Goal: Transaction & Acquisition: Purchase product/service

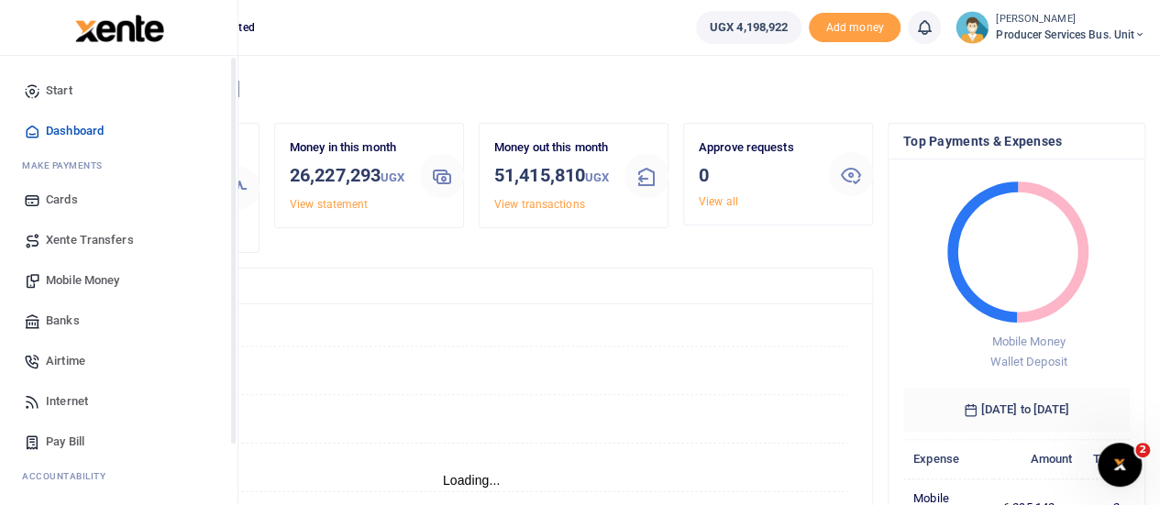
scroll to position [15, 15]
click at [76, 322] on span "Banks" at bounding box center [63, 321] width 34 height 18
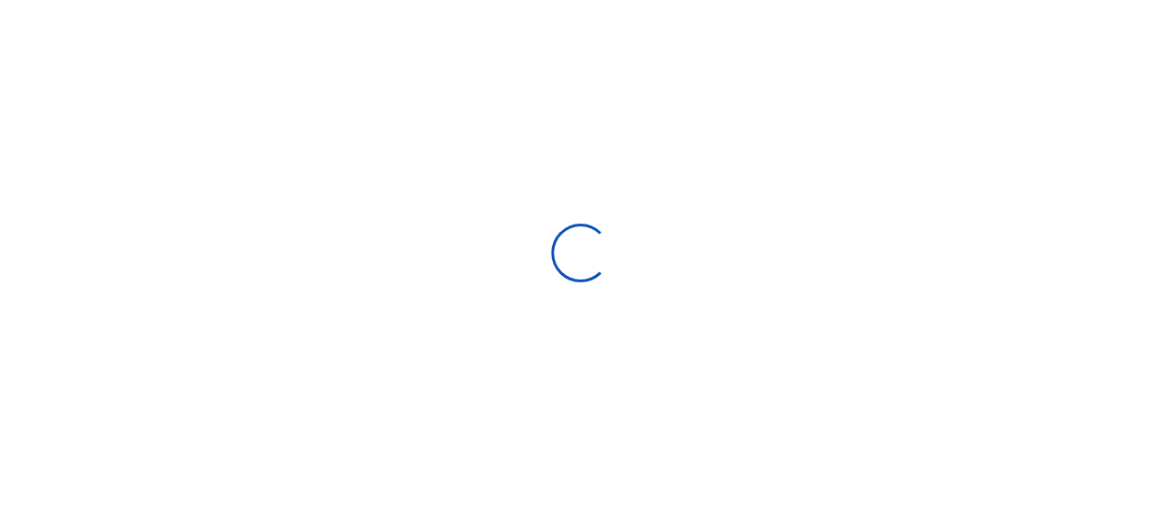
select select
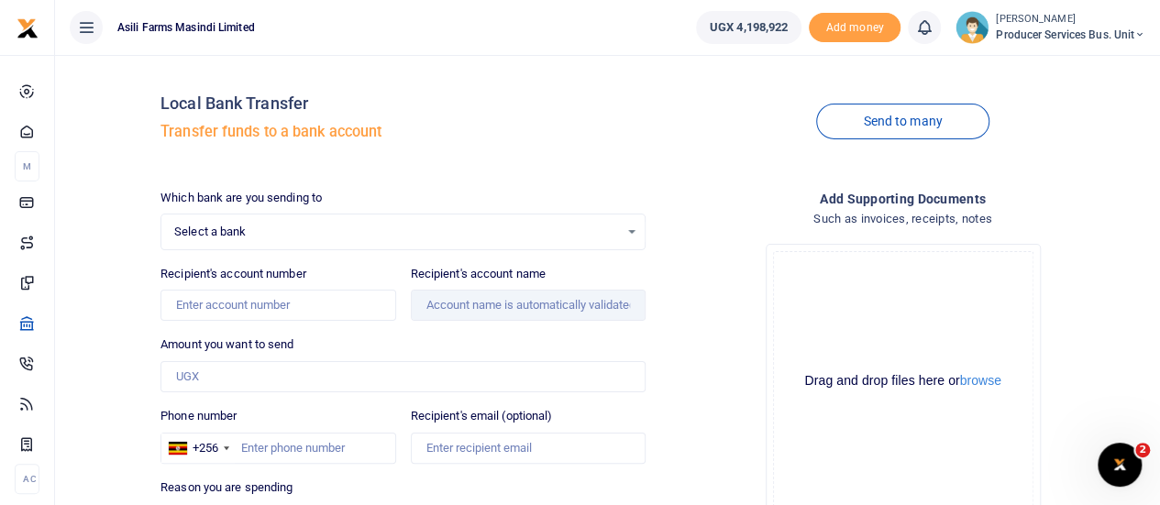
click at [516, 236] on span "Select a bank" at bounding box center [396, 232] width 445 height 18
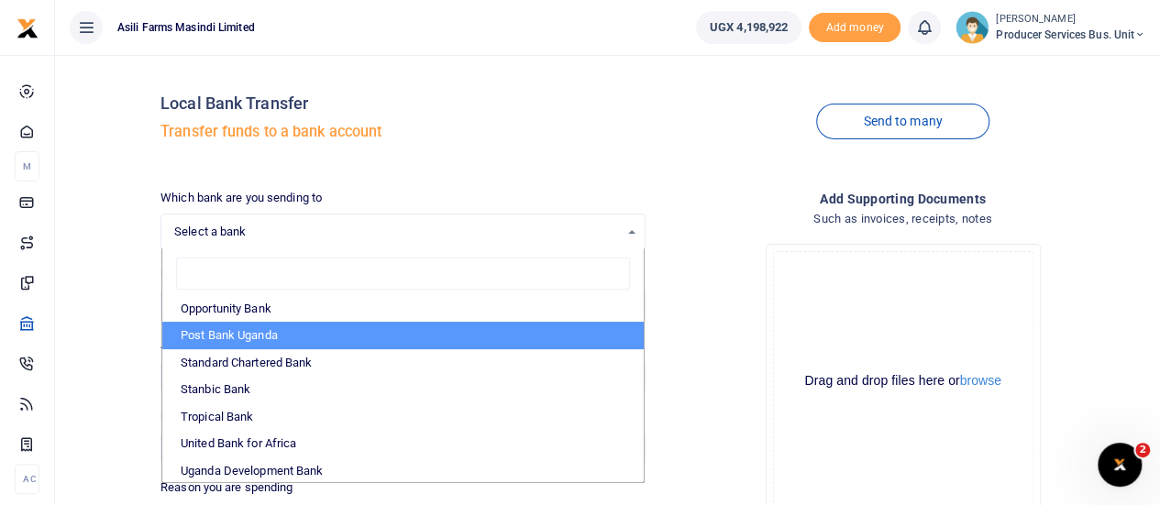
scroll to position [547, 0]
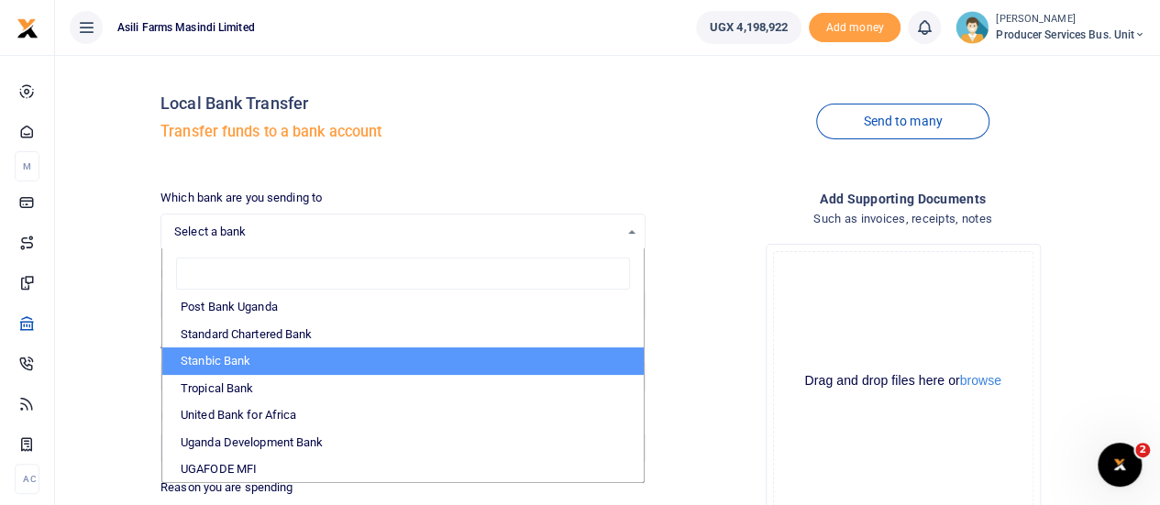
click at [238, 360] on li "Stanbic Bank" at bounding box center [402, 362] width 481 height 28
select select "STANBIC"
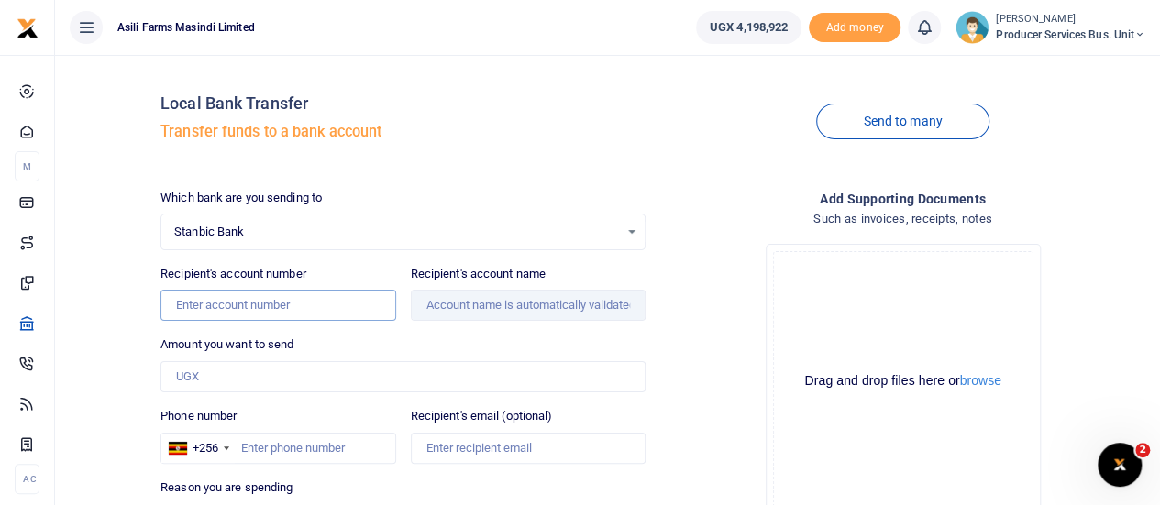
click at [249, 309] on input "Recipient's account number" at bounding box center [277, 305] width 235 height 31
paste input "0140561171301"
click at [174, 303] on input "0140561171301" at bounding box center [277, 305] width 235 height 31
type input "0140561171301"
click at [305, 381] on input "Amount you want to send" at bounding box center [402, 376] width 485 height 31
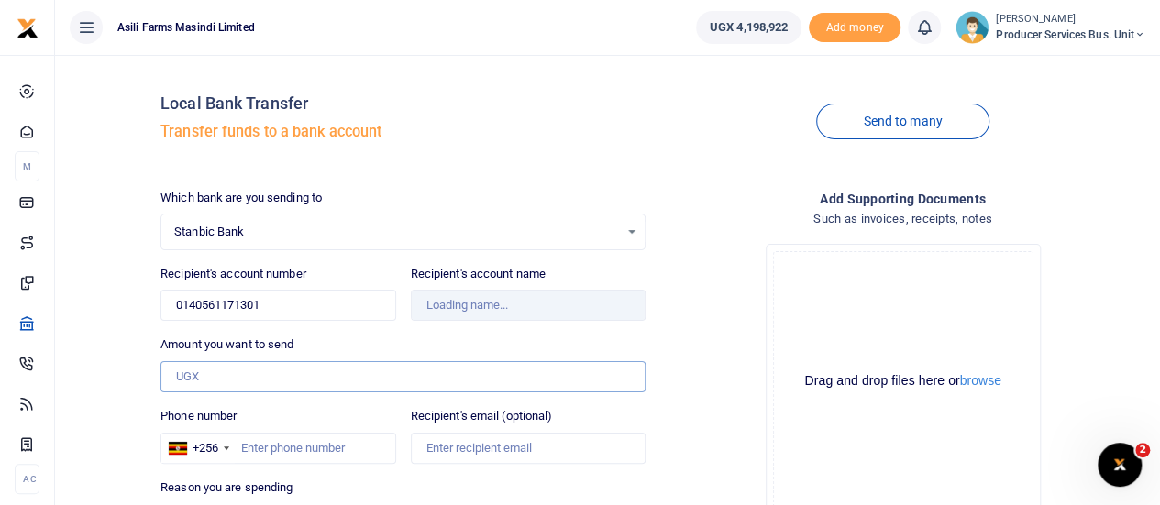
type input "Joselyne Abesiga"
click at [1103, 38] on span "Producer Services Bus. Unit" at bounding box center [1070, 35] width 149 height 17
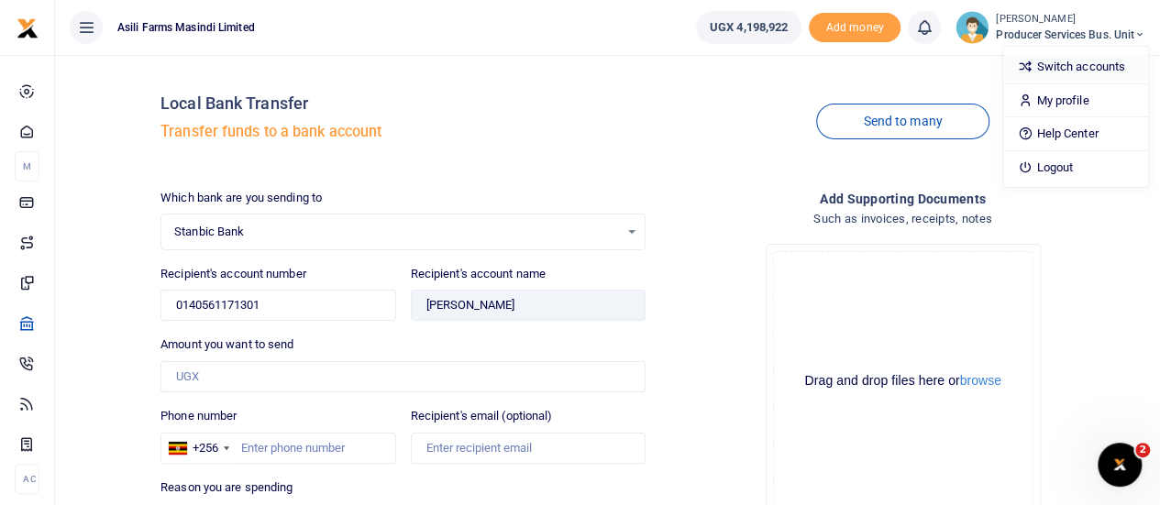
click at [1078, 65] on link "Switch accounts" at bounding box center [1075, 67] width 145 height 26
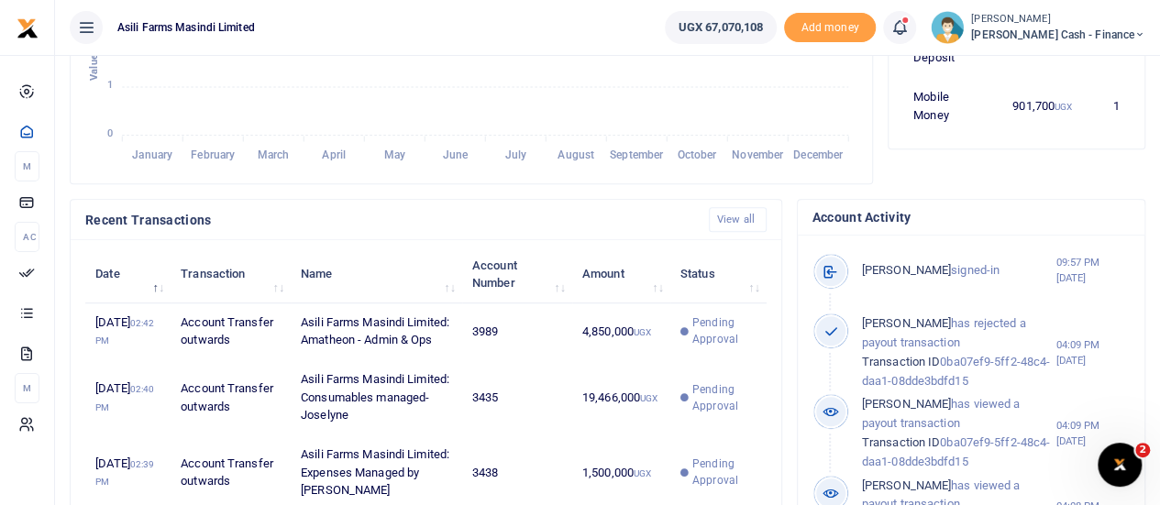
scroll to position [642, 0]
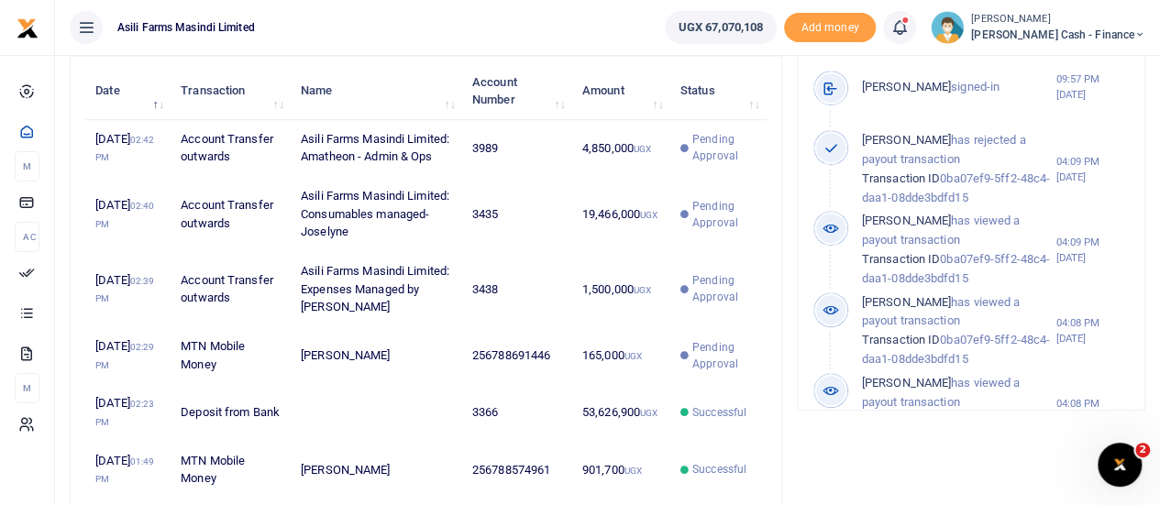
click at [1136, 37] on icon at bounding box center [1139, 34] width 11 height 13
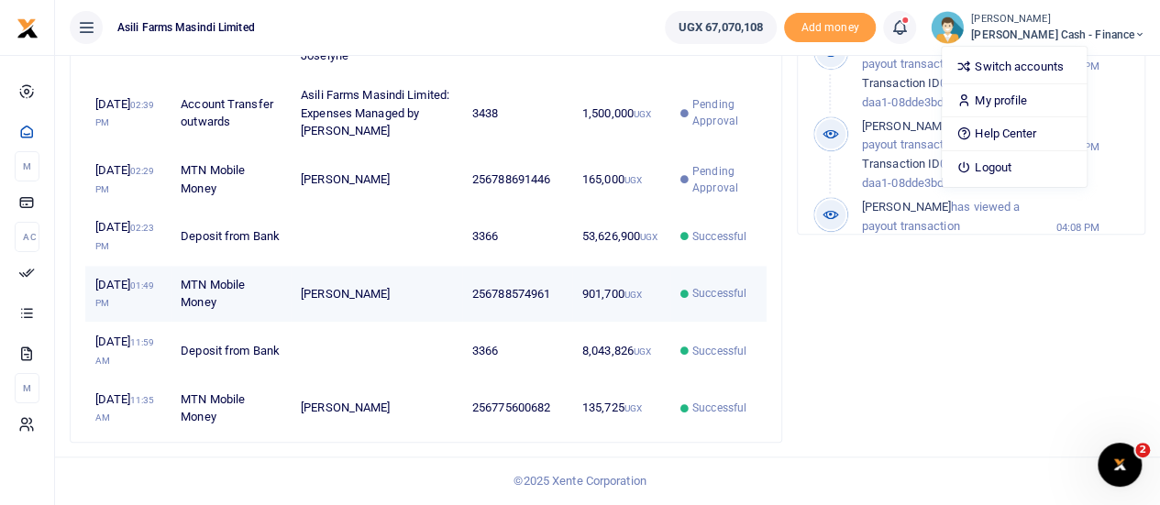
scroll to position [937, 0]
click at [570, 266] on td "256788574961" at bounding box center [517, 294] width 110 height 57
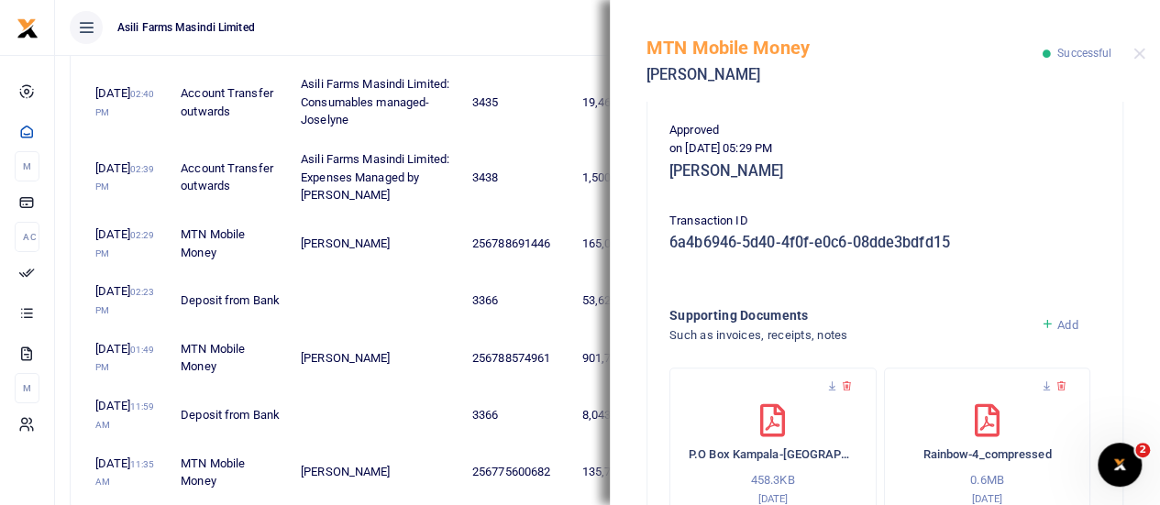
scroll to position [381, 0]
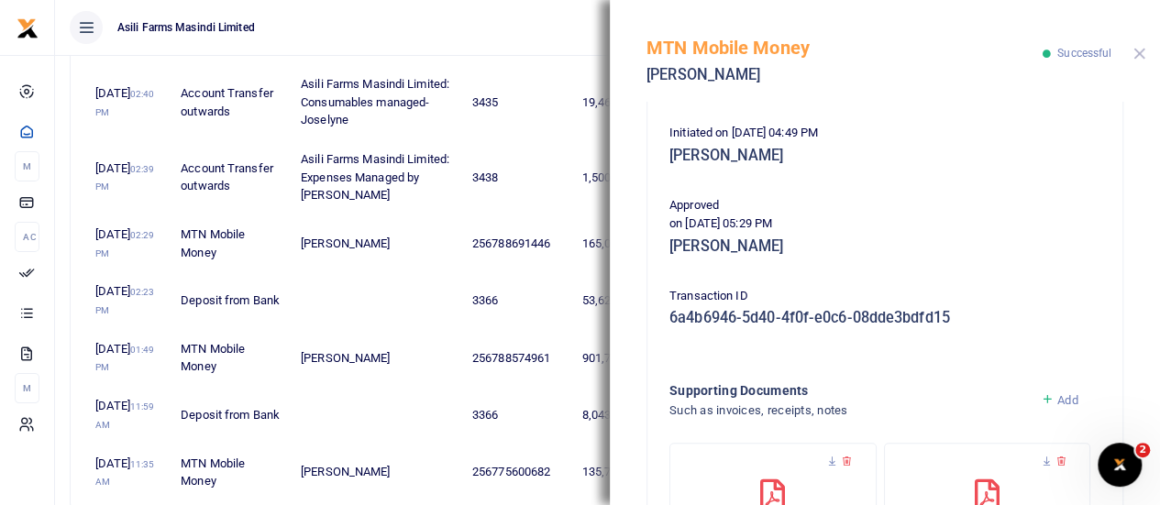
click at [1139, 56] on button "Close" at bounding box center [1140, 54] width 12 height 12
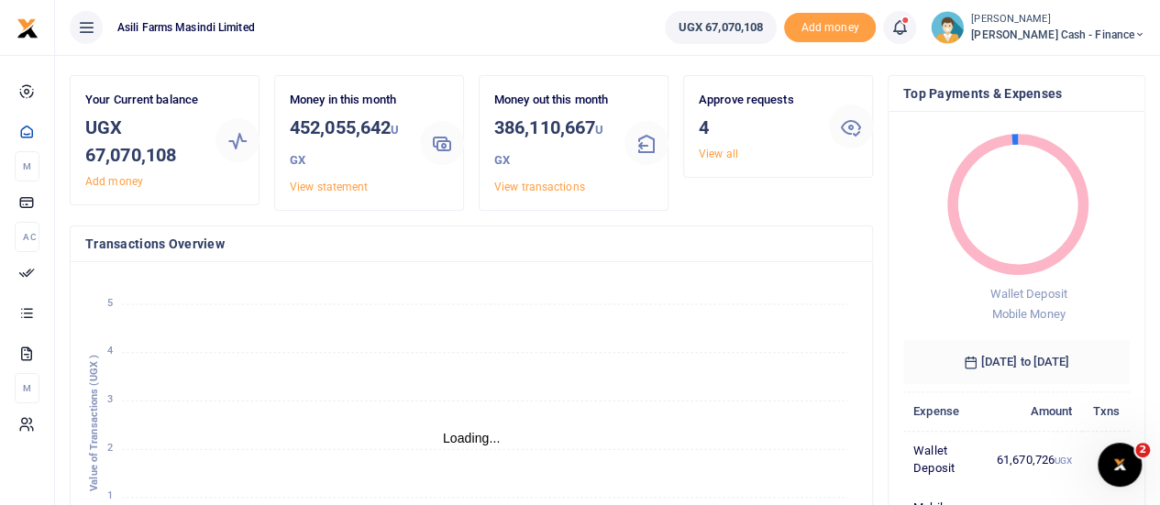
scroll to position [0, 0]
